Goal: Task Accomplishment & Management: Manage account settings

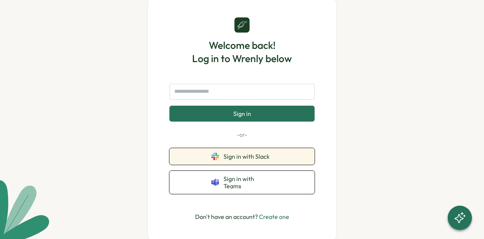
click at [236, 159] on span "Sign in with Slack" at bounding box center [247, 156] width 49 height 7
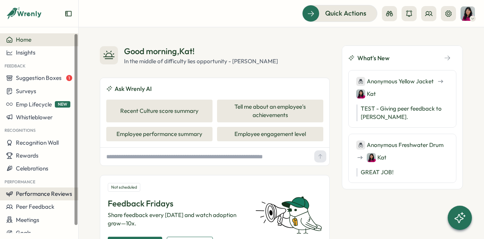
click at [40, 193] on span "Performance Reviews" at bounding box center [44, 193] width 56 height 7
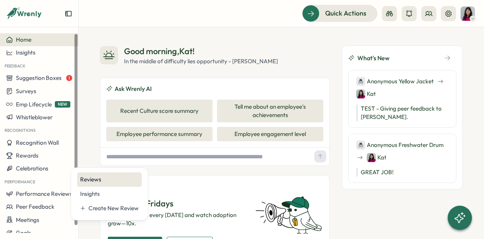
click at [115, 175] on div "Reviews" at bounding box center [109, 179] width 59 height 8
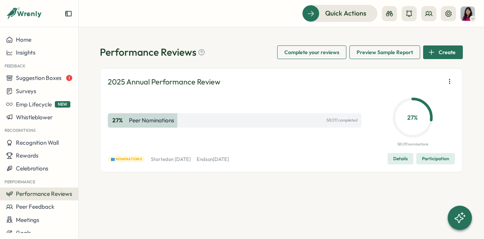
click at [404, 160] on span "Details" at bounding box center [400, 158] width 14 height 11
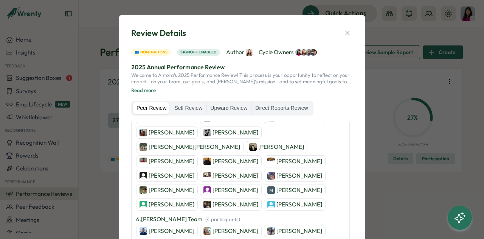
scroll to position [454, 0]
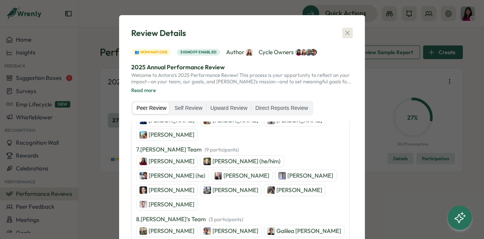
click at [344, 34] on icon "button" at bounding box center [348, 33] width 8 height 8
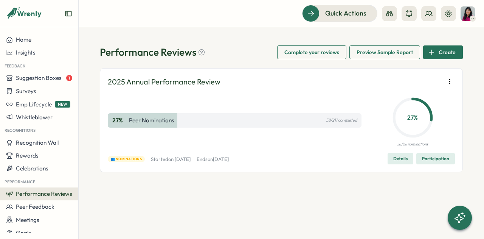
click at [429, 158] on span "Participation" at bounding box center [435, 158] width 27 height 11
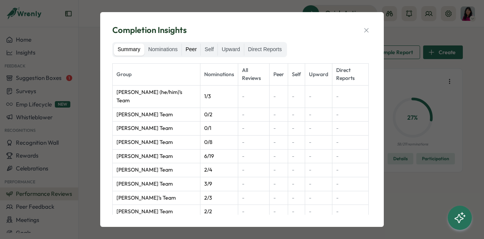
click at [190, 46] on label "Peer" at bounding box center [191, 49] width 19 height 12
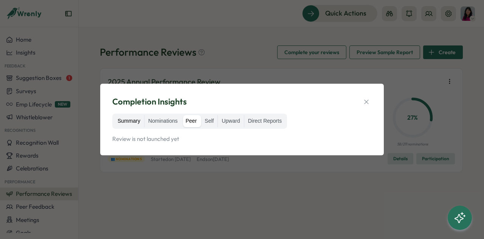
click at [133, 124] on label "Summary" at bounding box center [129, 121] width 30 height 12
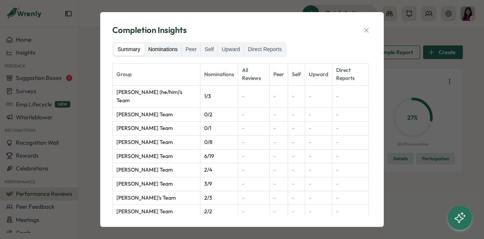
click at [166, 51] on label "Nominations" at bounding box center [162, 49] width 37 height 12
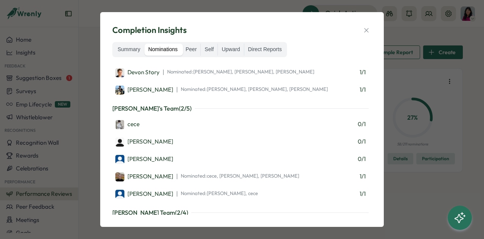
scroll to position [3730, 0]
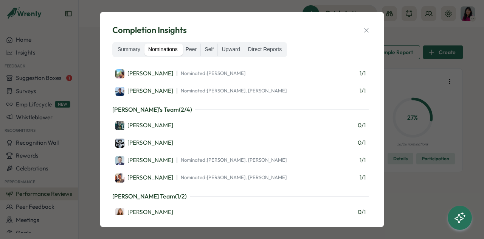
click at [364, 31] on icon "button" at bounding box center [367, 30] width 8 height 8
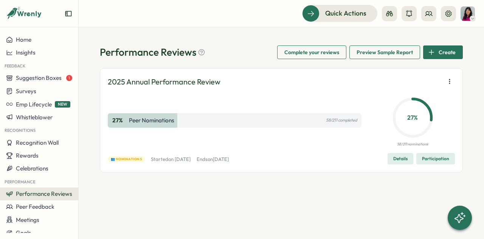
click at [130, 123] on p "Peer Nominations" at bounding box center [151, 120] width 45 height 8
